Goal: Transaction & Acquisition: Book appointment/travel/reservation

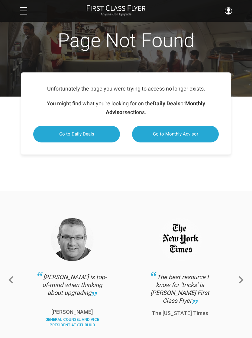
click at [190, 25] on h3 "[PERSON_NAME]" at bounding box center [194, 22] width 63 height 6
click at [224, 101] on div "Unfortunately the page you were trying to access no longer exists. You might fi…" at bounding box center [126, 99] width 198 height 41
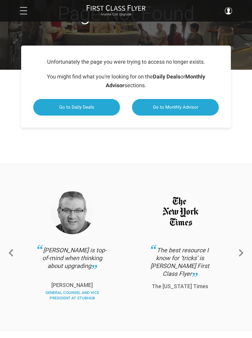
scroll to position [27, 0]
click at [84, 105] on span "Go to Daily Deals" at bounding box center [76, 107] width 35 height 5
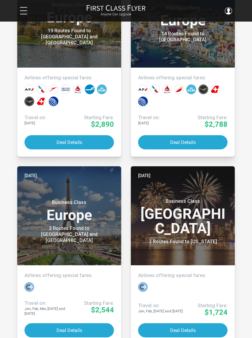
scroll to position [395, 0]
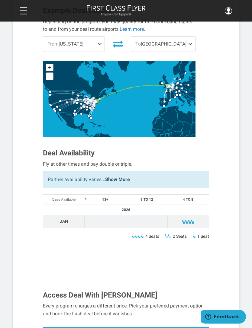
scroll to position [258, 0]
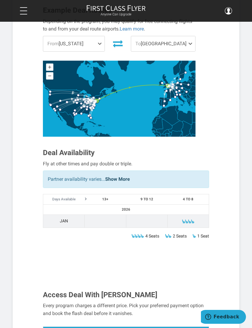
click at [119, 176] on link "Show More" at bounding box center [117, 179] width 25 height 6
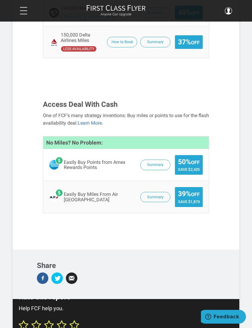
scroll to position [783, 0]
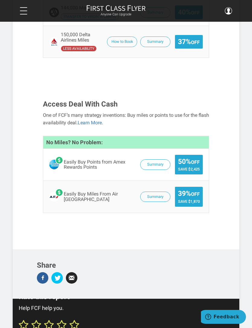
click at [102, 120] on link "Learn More" at bounding box center [90, 123] width 24 height 6
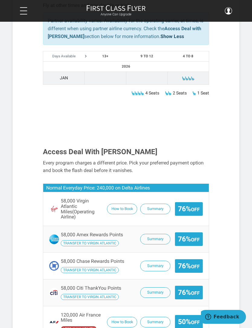
scroll to position [415, 0]
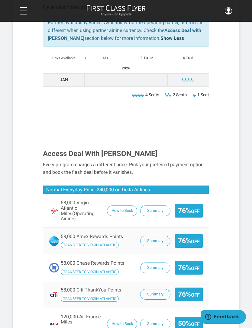
click at [121, 206] on button "How to Book" at bounding box center [122, 211] width 30 height 11
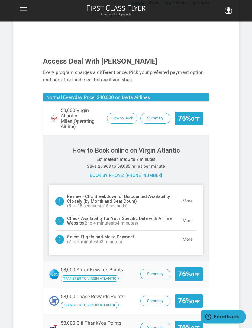
scroll to position [637, 0]
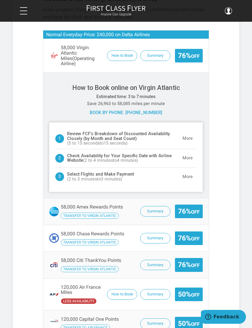
click at [188, 145] on button "More" at bounding box center [188, 139] width 18 height 12
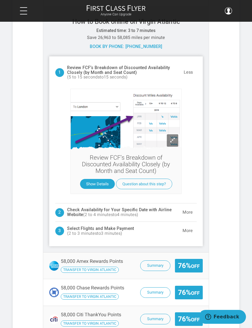
click at [189, 207] on button "More" at bounding box center [188, 213] width 18 height 12
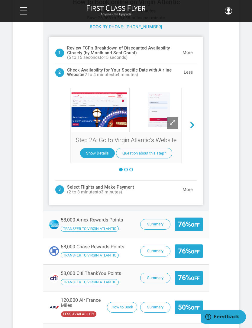
click at [185, 184] on button "More" at bounding box center [188, 190] width 18 height 12
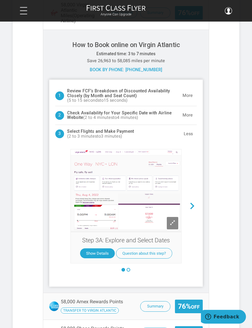
scroll to position [613, 0]
click at [99, 249] on button "Show Details" at bounding box center [97, 254] width 35 height 10
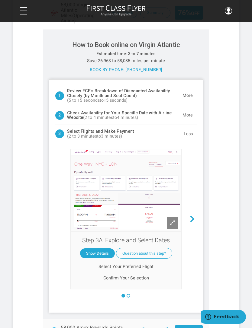
click at [129, 294] on button at bounding box center [129, 296] width 4 height 4
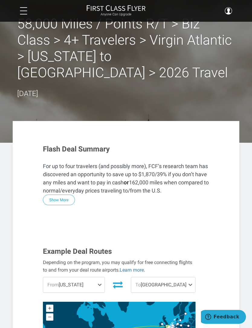
scroll to position [0, 0]
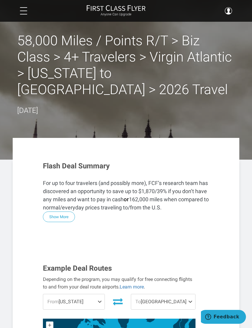
click at [237, 2] on div "Anyone Can Upgrade Dashboard Rare Fares Sweet Redeems Upgrade Advisor Profile L…" at bounding box center [126, 11] width 252 height 22
